Goal: Task Accomplishment & Management: Use online tool/utility

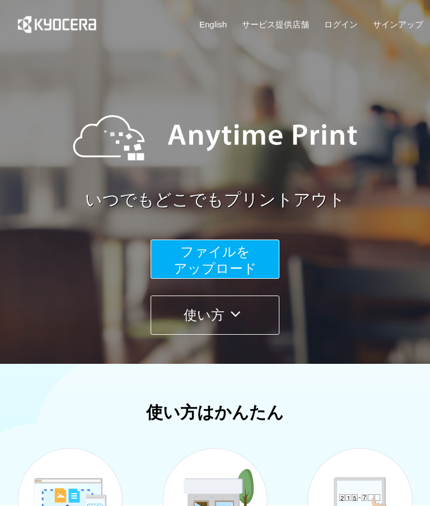
click at [237, 267] on span "ファイルを ​​アップロード" at bounding box center [214, 260] width 83 height 32
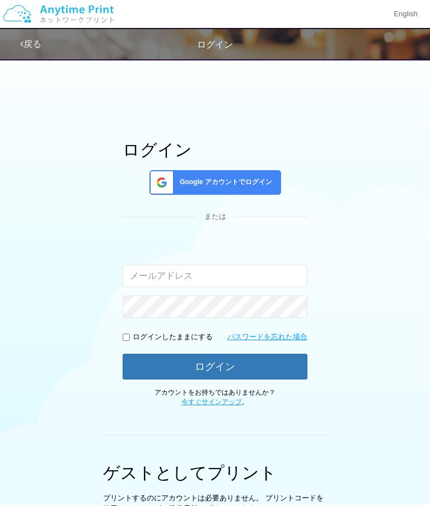
click at [233, 179] on span "Google アカウントでログイン" at bounding box center [223, 182] width 97 height 10
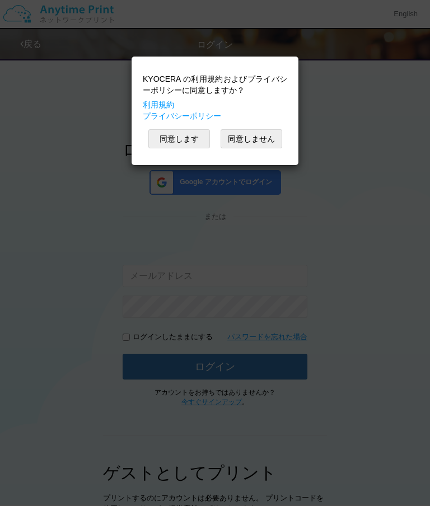
click at [191, 142] on button "同意します" at bounding box center [179, 138] width 62 height 19
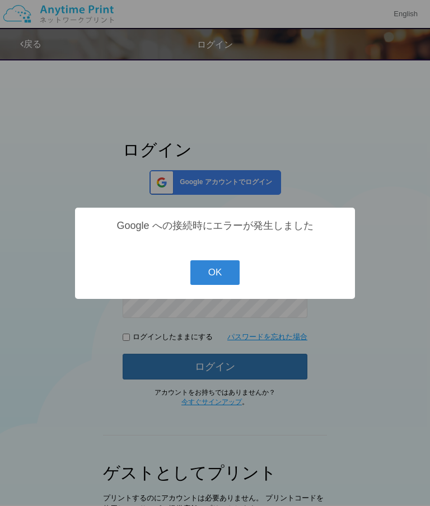
click at [223, 279] on button "OK" at bounding box center [215, 272] width 50 height 25
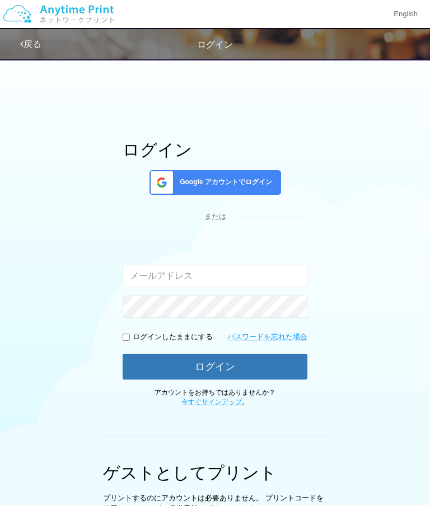
click at [264, 184] on span "Google アカウントでログイン" at bounding box center [223, 182] width 97 height 10
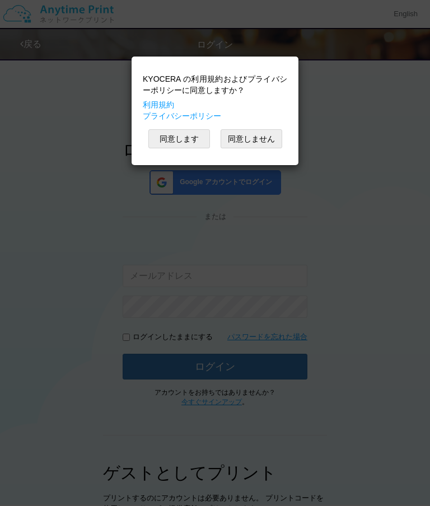
click at [196, 139] on button "同意します" at bounding box center [179, 138] width 62 height 19
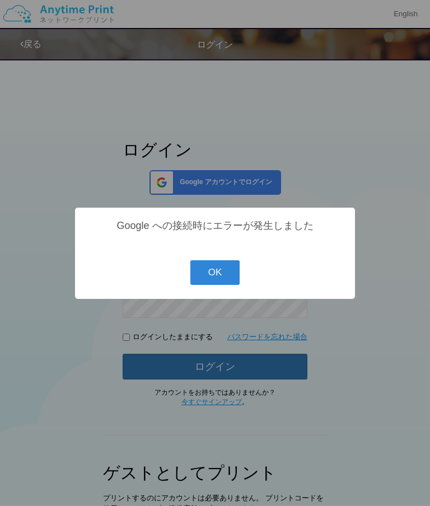
click at [233, 275] on button "OK" at bounding box center [215, 272] width 50 height 25
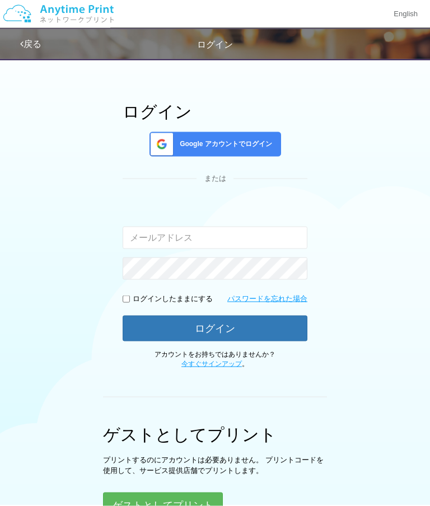
scroll to position [43, 0]
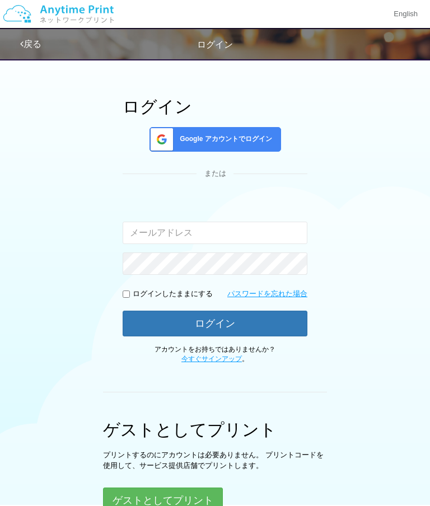
click at [201, 504] on button "ゲストとしてプリント" at bounding box center [163, 500] width 120 height 26
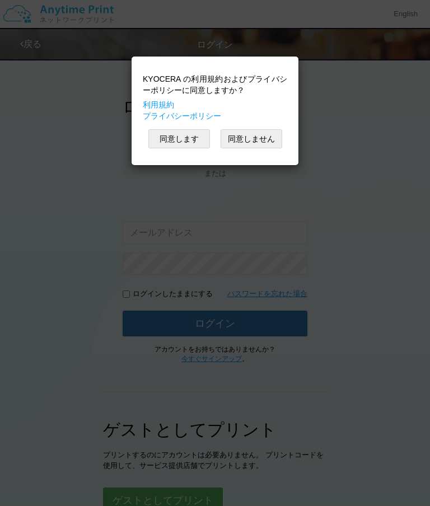
click at [193, 140] on button "同意します" at bounding box center [179, 138] width 62 height 19
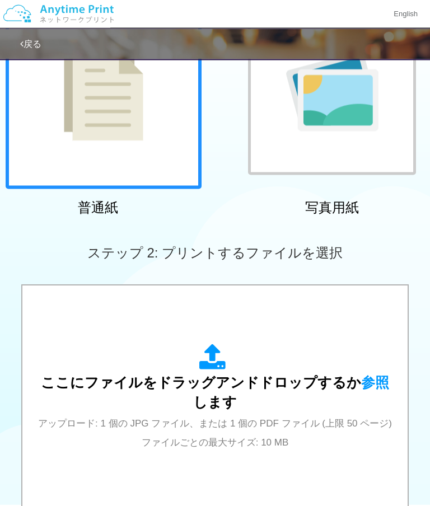
scroll to position [140, 0]
click at [222, 347] on icon at bounding box center [214, 358] width 31 height 28
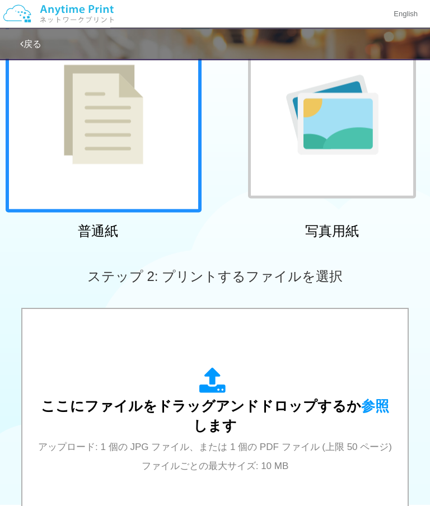
scroll to position [117, 0]
click at [219, 384] on icon at bounding box center [214, 381] width 31 height 28
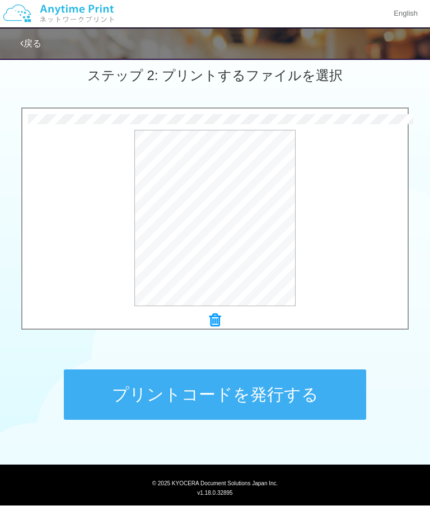
scroll to position [317, 0]
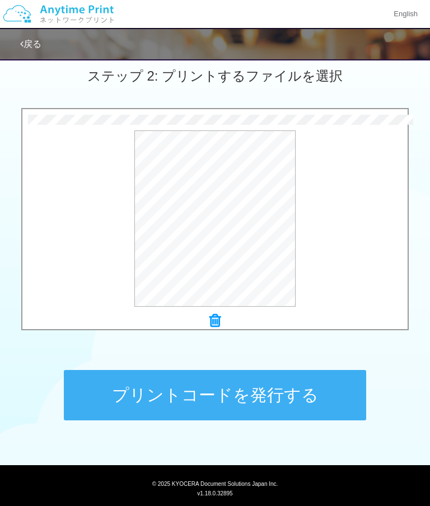
click at [0, 0] on button "プレビュー" at bounding box center [0, 0] width 0 height 0
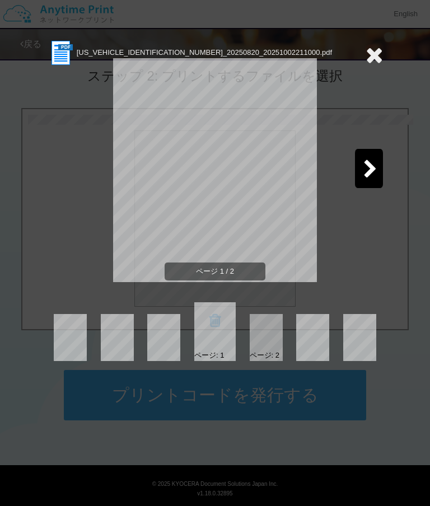
click at [363, 180] on div at bounding box center [369, 168] width 28 height 39
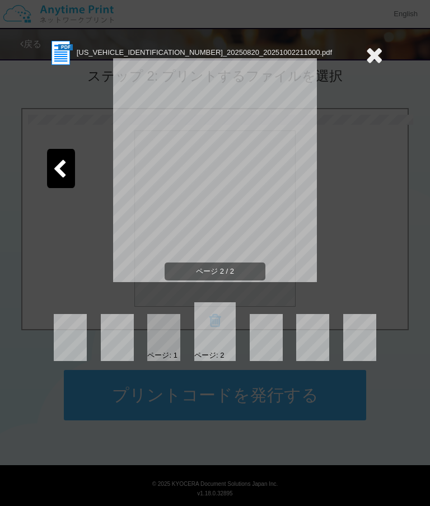
click at [58, 182] on div at bounding box center [61, 168] width 28 height 39
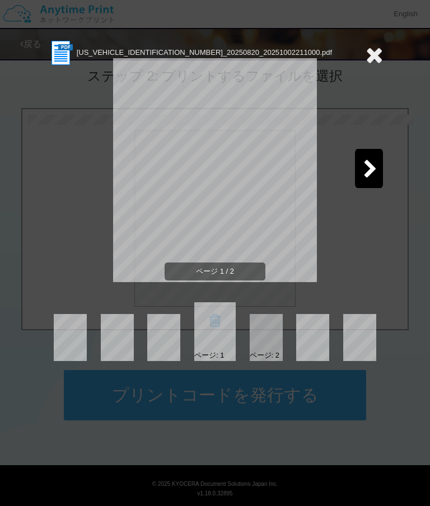
click at [363, 185] on div at bounding box center [369, 168] width 28 height 39
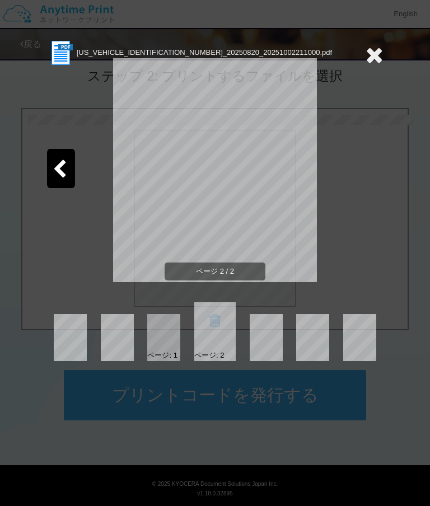
click at [372, 59] on icon at bounding box center [373, 55] width 17 height 22
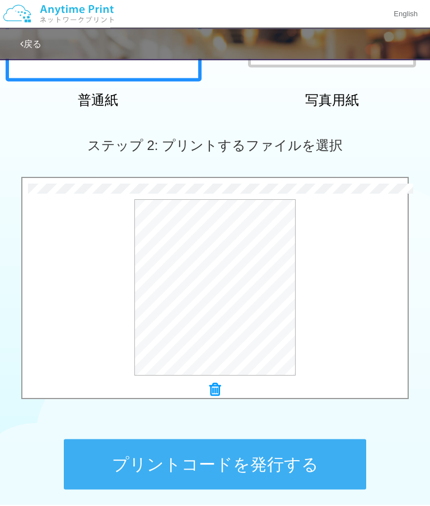
scroll to position [248, 0]
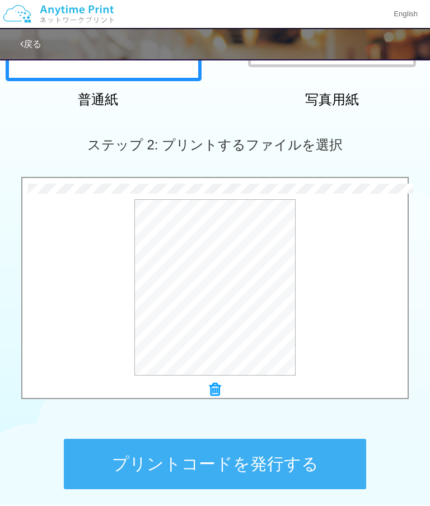
click at [221, 390] on icon at bounding box center [214, 389] width 11 height 15
